Goal: Transaction & Acquisition: Purchase product/service

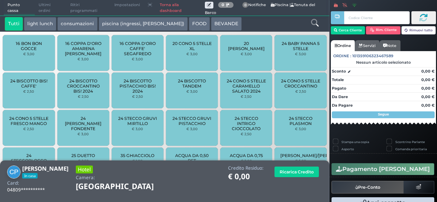
click at [317, 24] on icon at bounding box center [315, 23] width 8 height 8
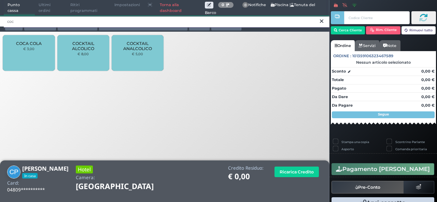
type input "coc"
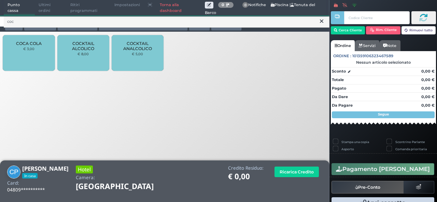
click at [18, 56] on div "COCA COLA € 3,00" at bounding box center [29, 53] width 52 height 36
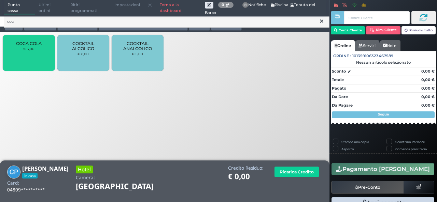
click at [18, 56] on div "COCA COLA € 3,00" at bounding box center [29, 53] width 52 height 36
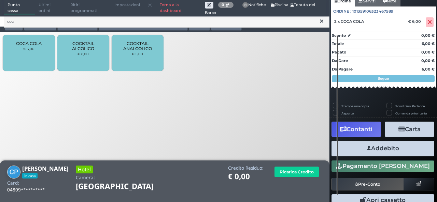
scroll to position [64, 0]
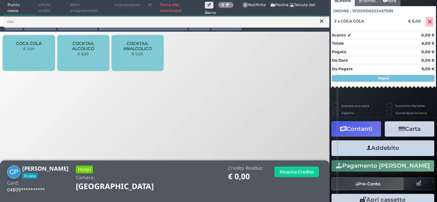
click at [386, 151] on button "Addebito" at bounding box center [382, 148] width 103 height 15
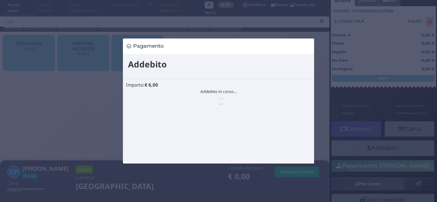
scroll to position [0, 0]
